Goal: Task Accomplishment & Management: Use online tool/utility

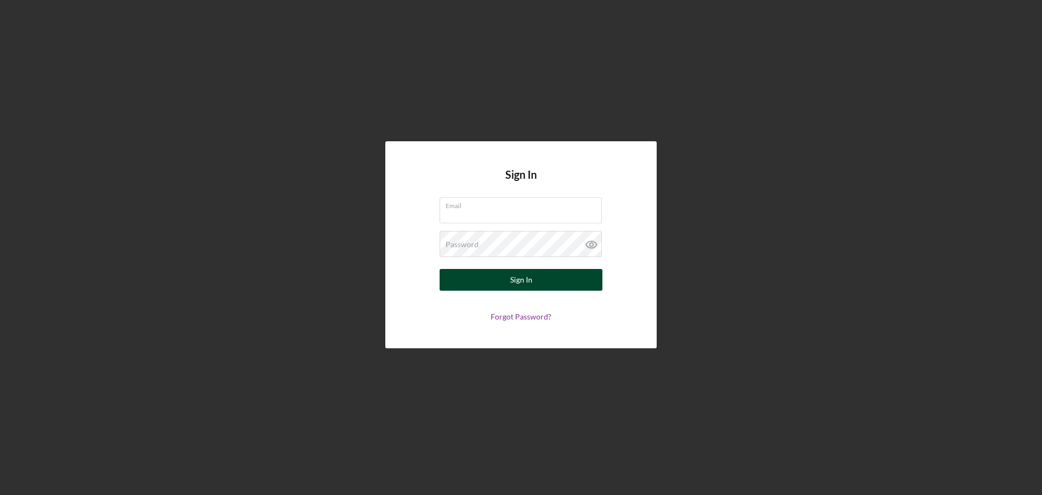
type input "[PERSON_NAME][EMAIL_ADDRESS][DOMAIN_NAME]"
click at [522, 279] on div "Sign In" at bounding box center [521, 280] width 22 height 22
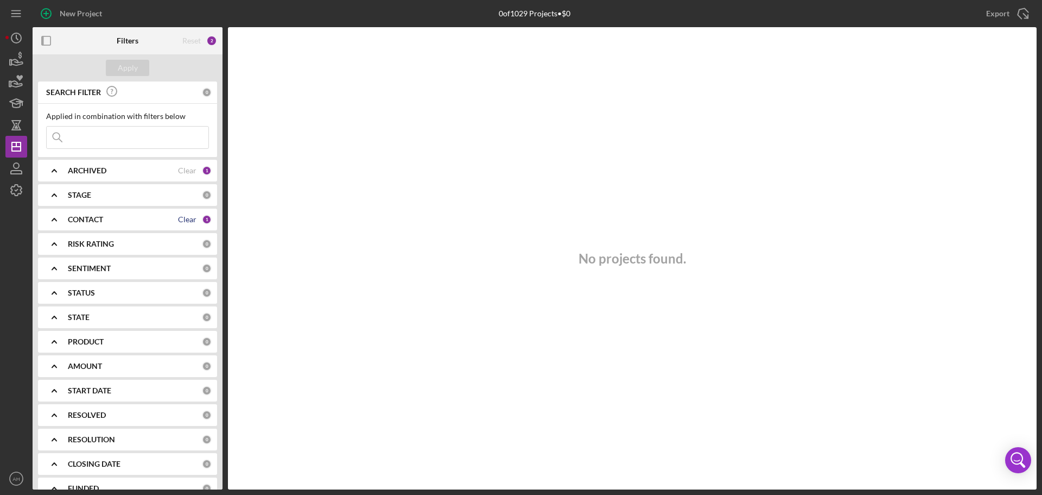
click at [186, 220] on div "Clear" at bounding box center [187, 219] width 18 height 9
click at [78, 218] on b "CONTACT" at bounding box center [85, 219] width 35 height 9
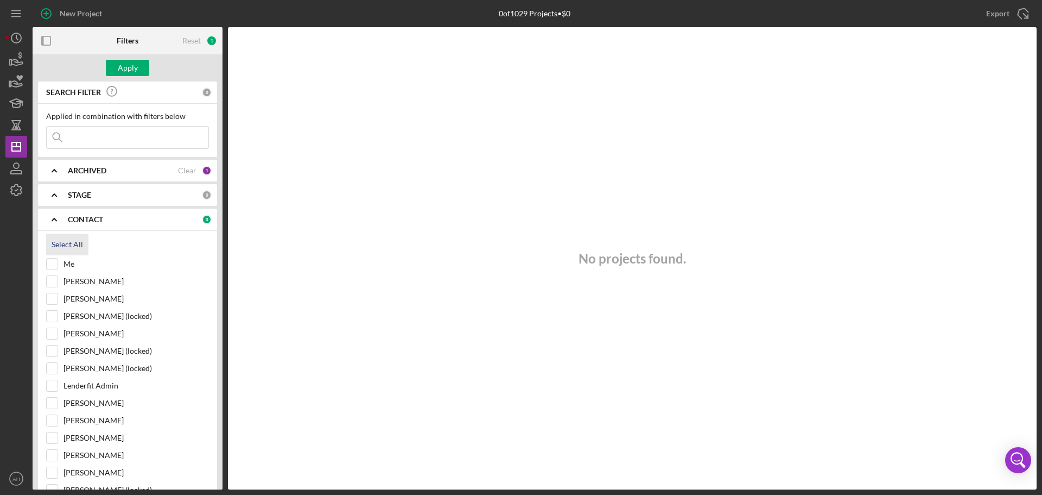
click at [69, 243] on div "Select All" at bounding box center [67, 244] width 31 height 22
checkbox input "true"
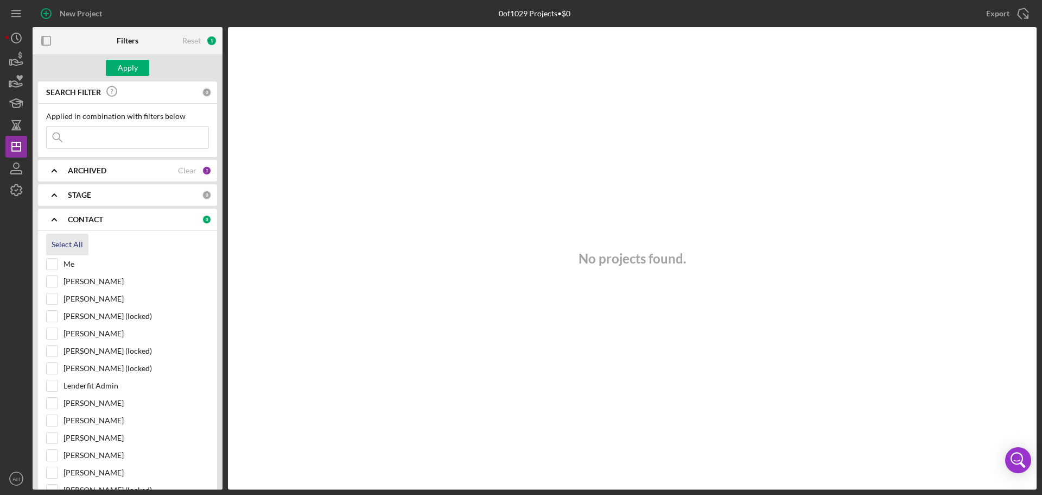
checkbox input "true"
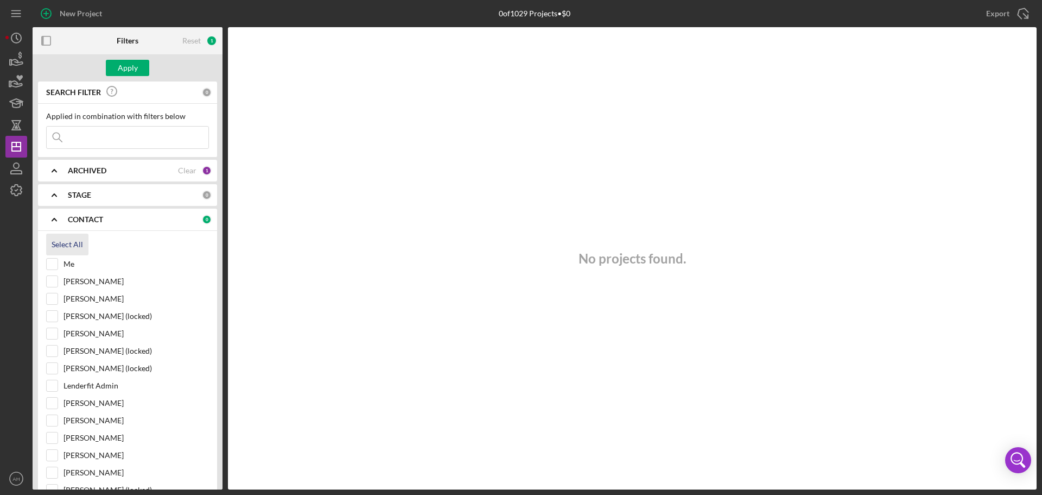
checkbox input "true"
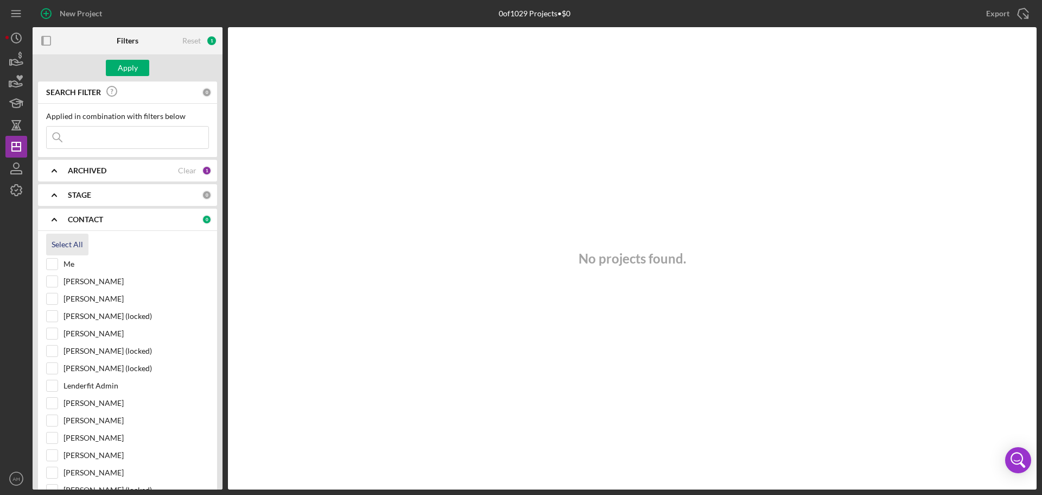
checkbox input "true"
click at [125, 67] on div "Apply" at bounding box center [128, 68] width 20 height 16
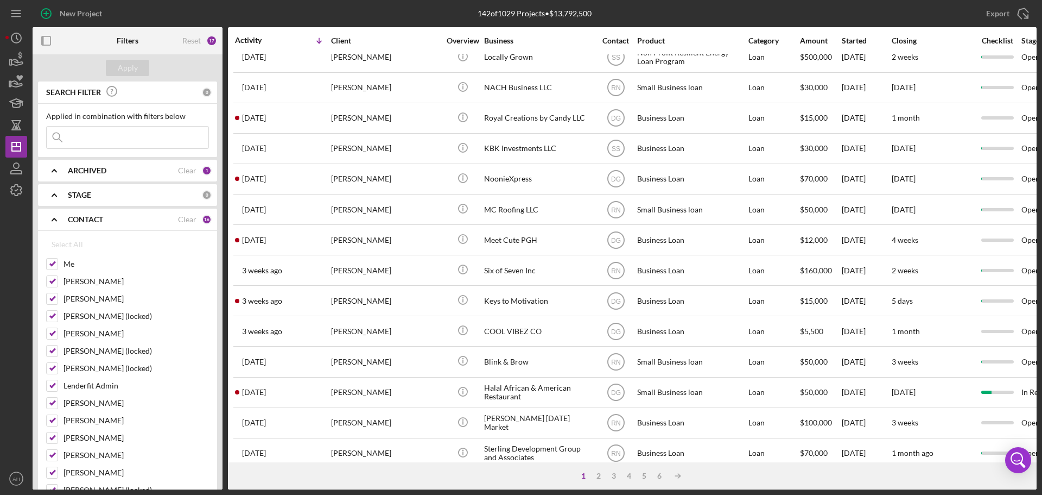
scroll to position [368, 0]
